Goal: Information Seeking & Learning: Learn about a topic

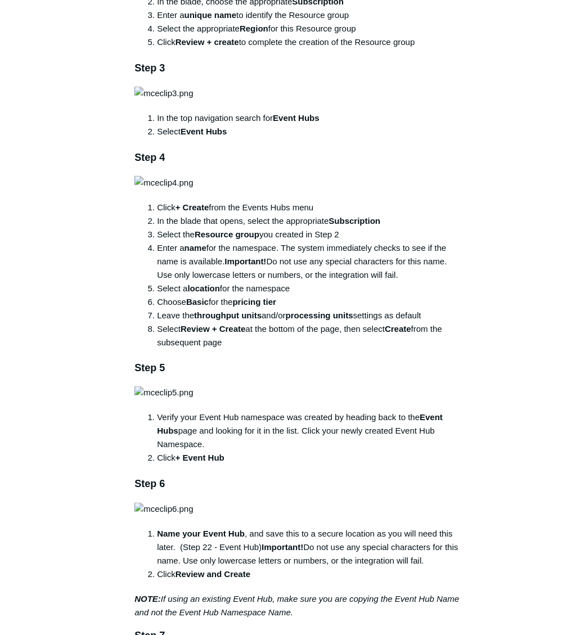
scroll to position [712, 0]
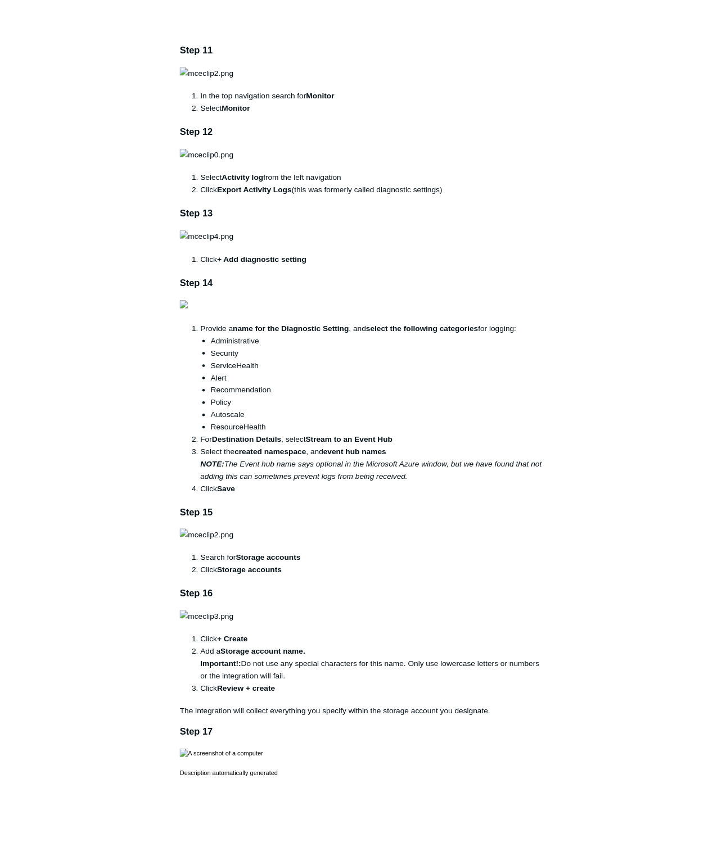
scroll to position [1611, 0]
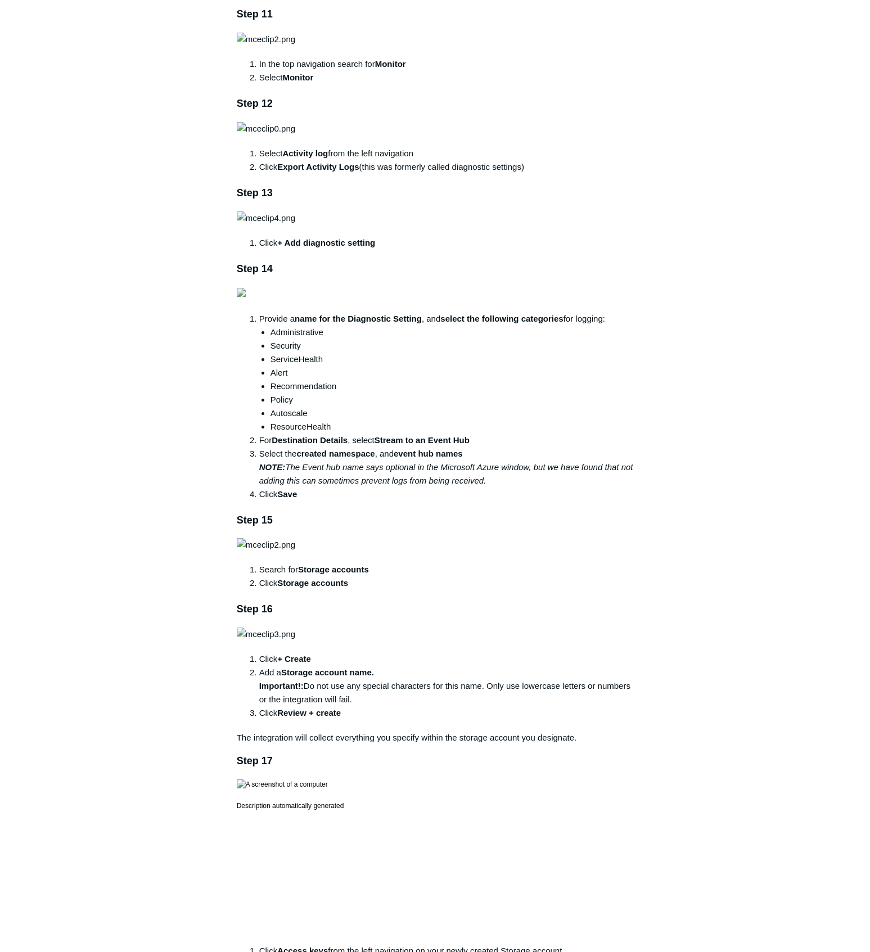
drag, startPoint x: 579, startPoint y: 0, endPoint x: 794, endPoint y: 470, distance: 517.0
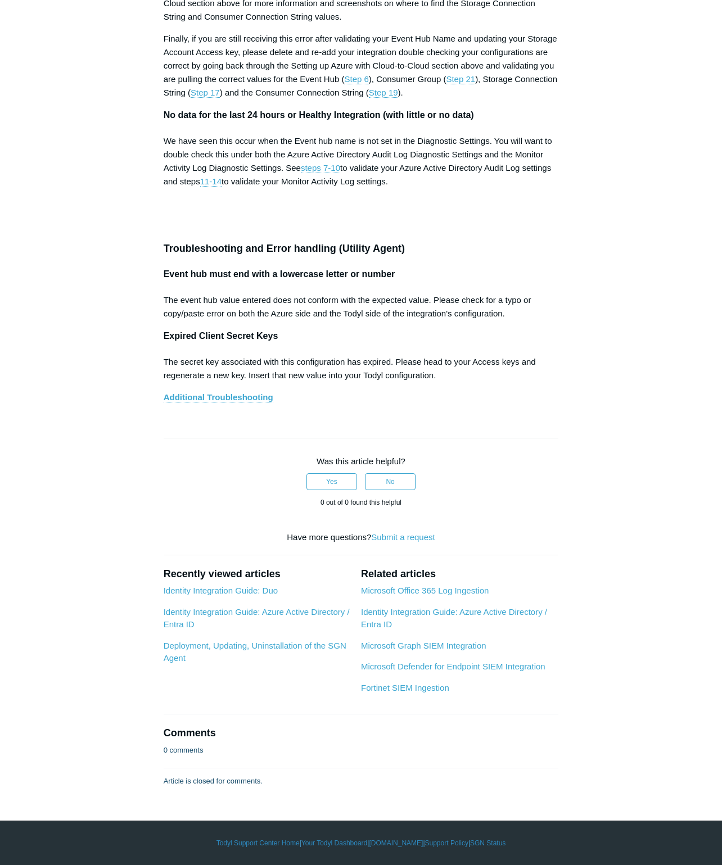
scroll to position [5098, 0]
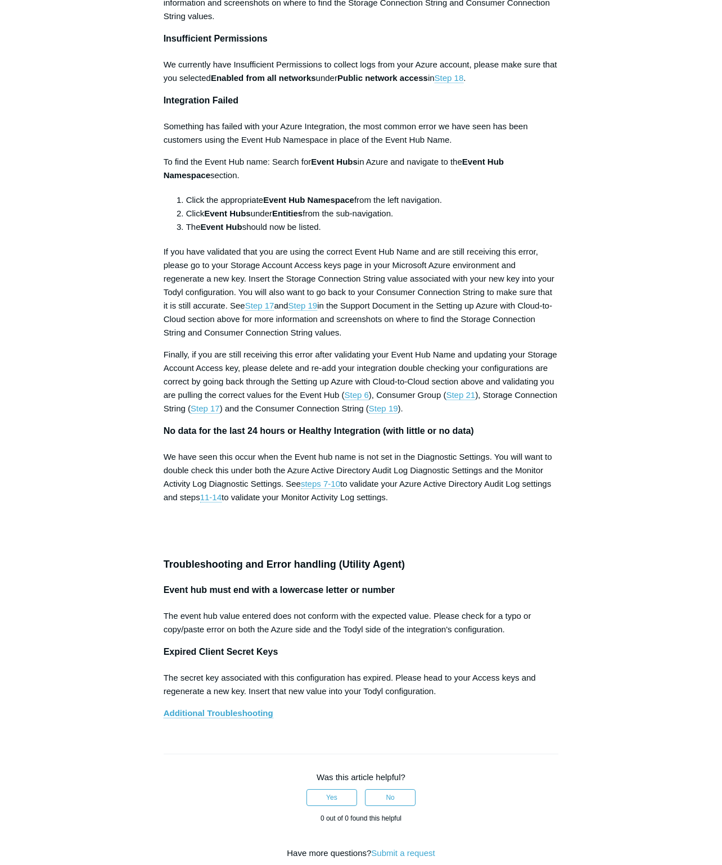
scroll to position [4592, 0]
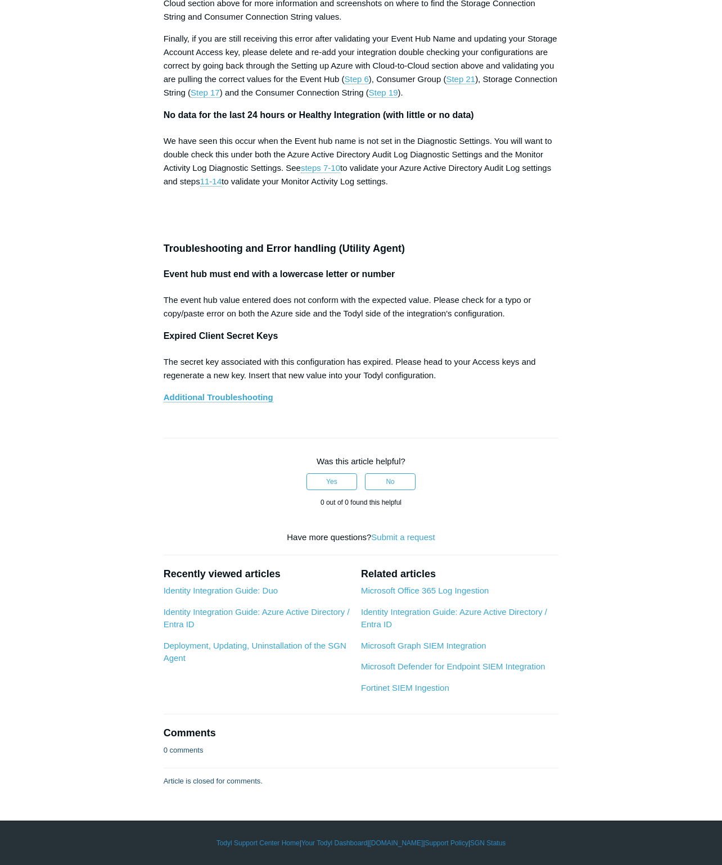
scroll to position [5098, 0]
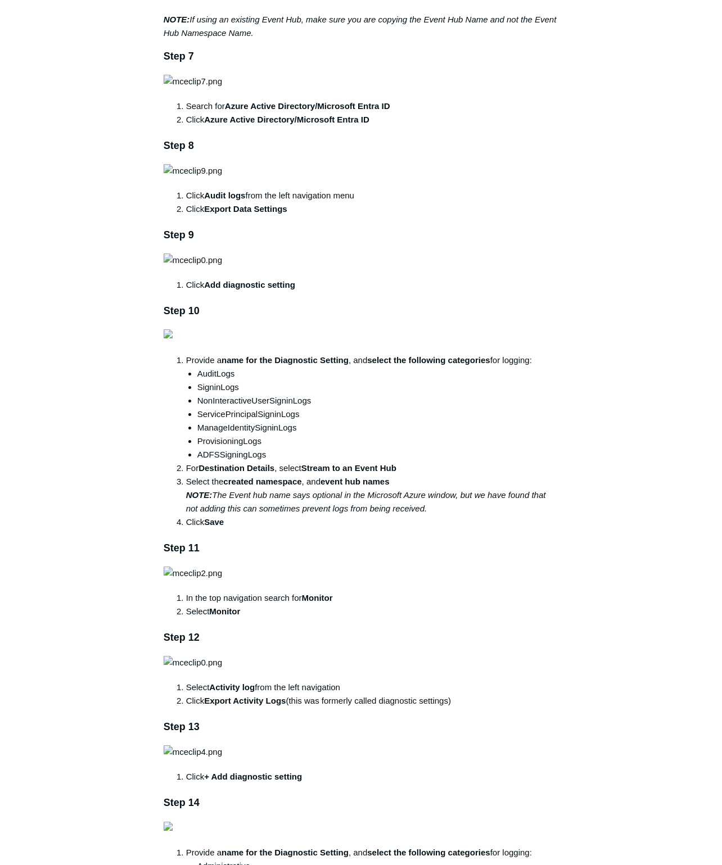
scroll to position [1246, 0]
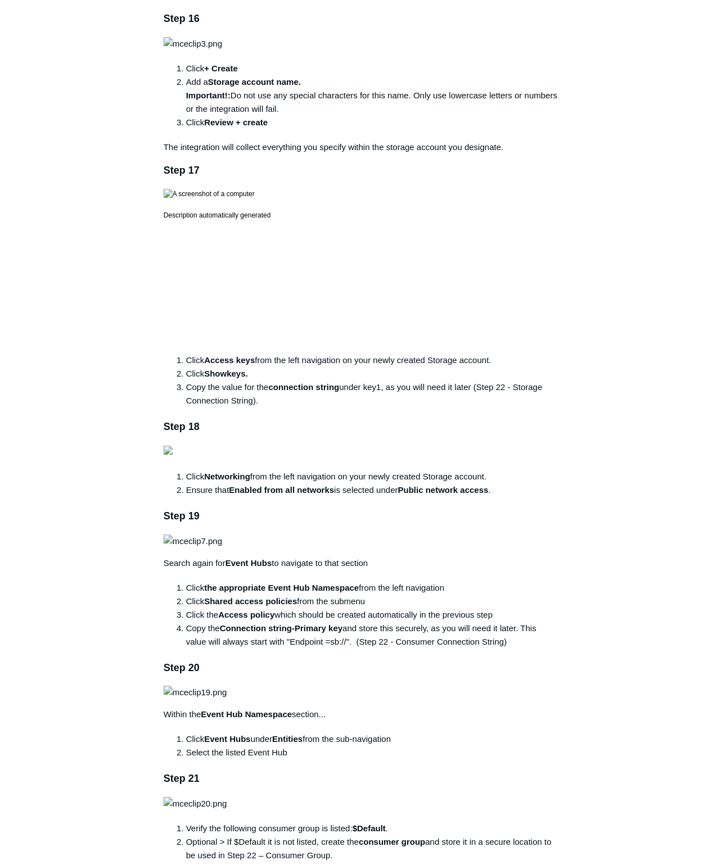
scroll to position [2427, 0]
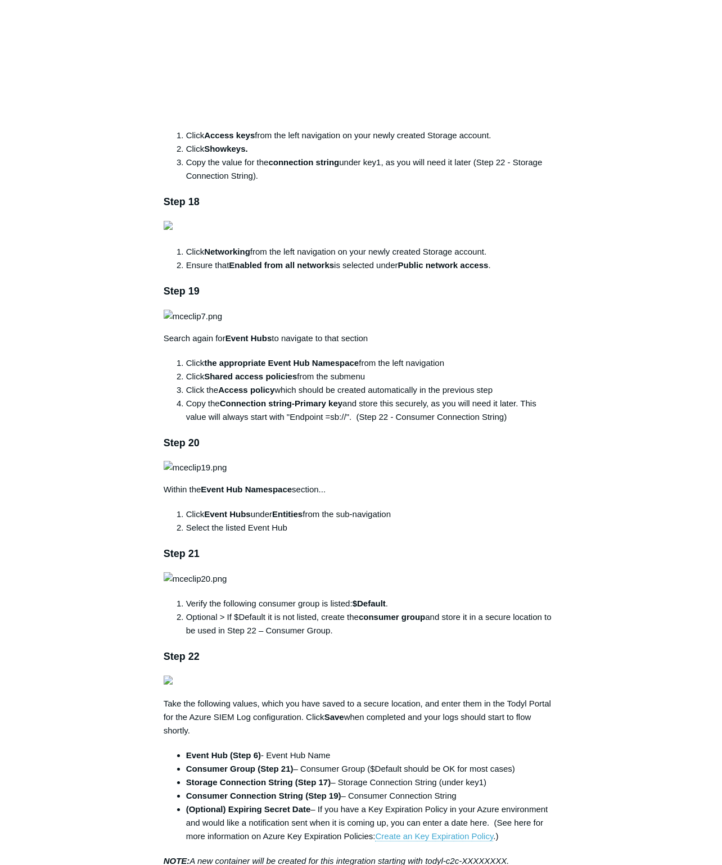
click at [625, 459] on div "Articles in this section 1Password SIEM Integration Amazon Web Service (AWS) Cl…" at bounding box center [361, 387] width 650 height 5424
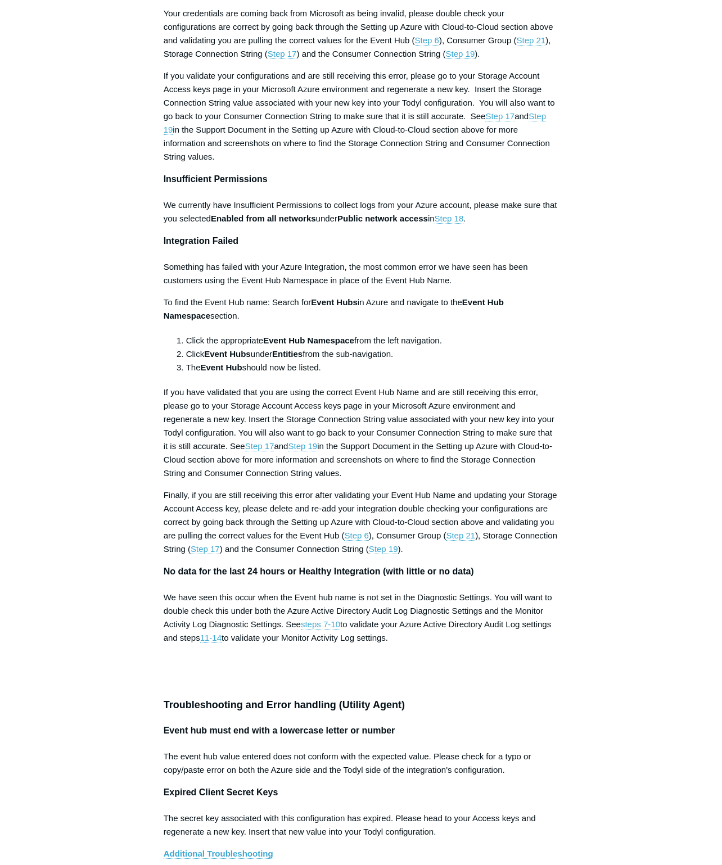
scroll to position [4451, 0]
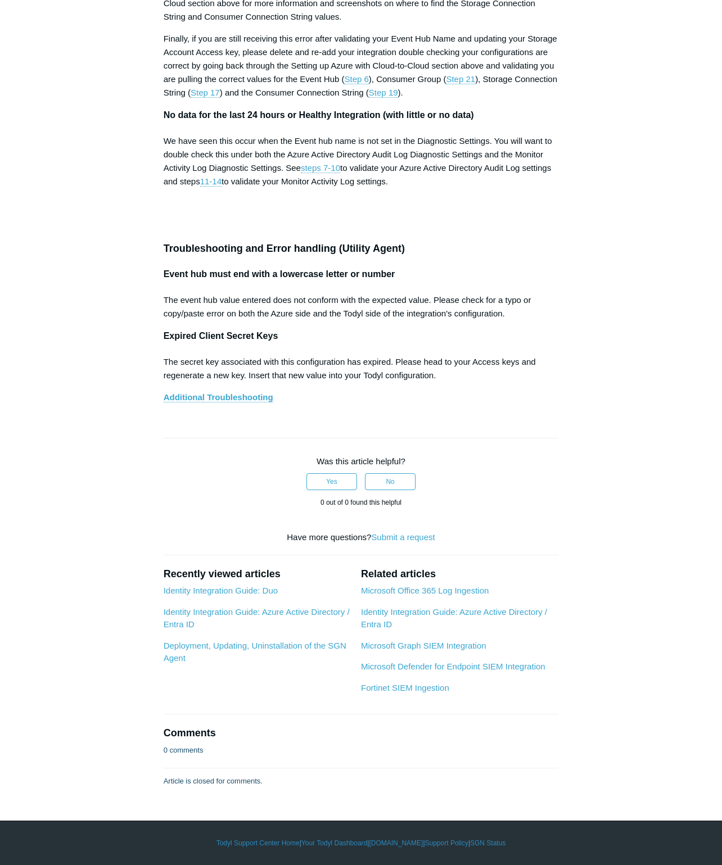
scroll to position [5069, 0]
drag, startPoint x: 616, startPoint y: 232, endPoint x: 599, endPoint y: 354, distance: 123.2
